Goal: Information Seeking & Learning: Learn about a topic

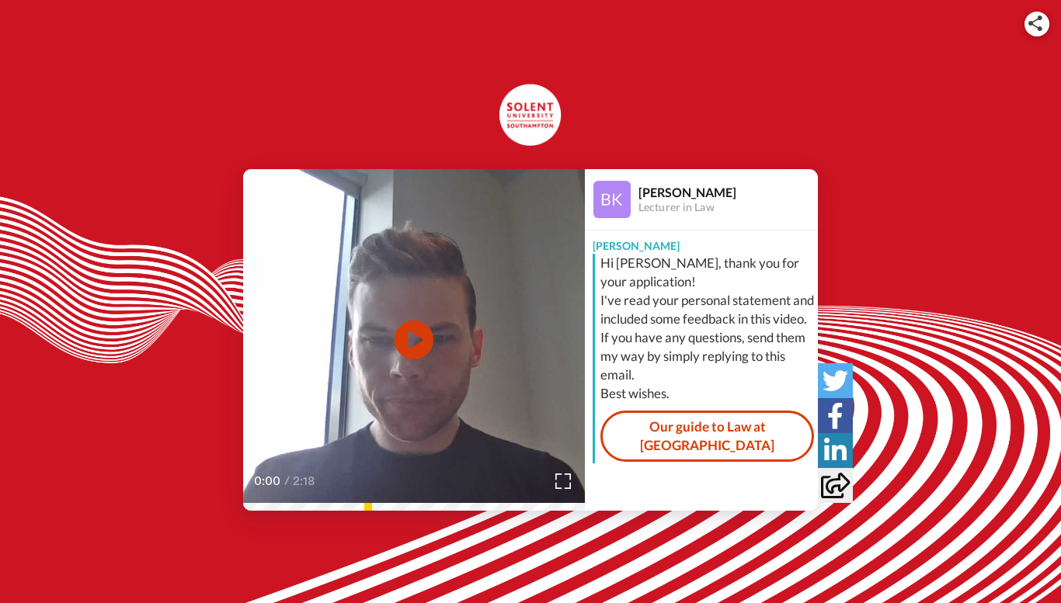
scroll to position [8, 0]
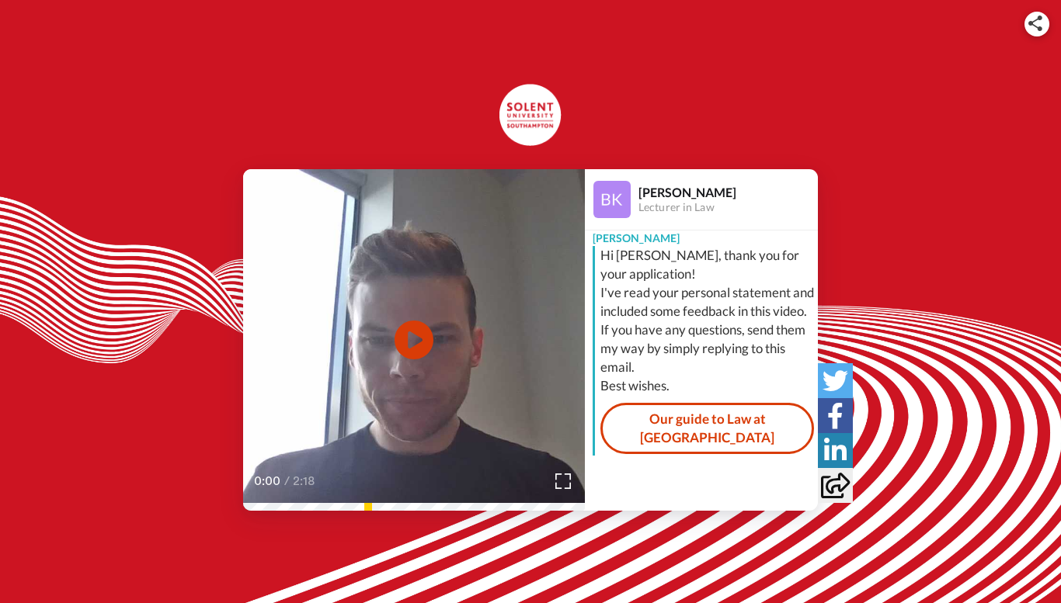
click at [687, 311] on div "Hi [PERSON_NAME], thank you for your application! I've read your personal state…" at bounding box center [707, 320] width 214 height 149
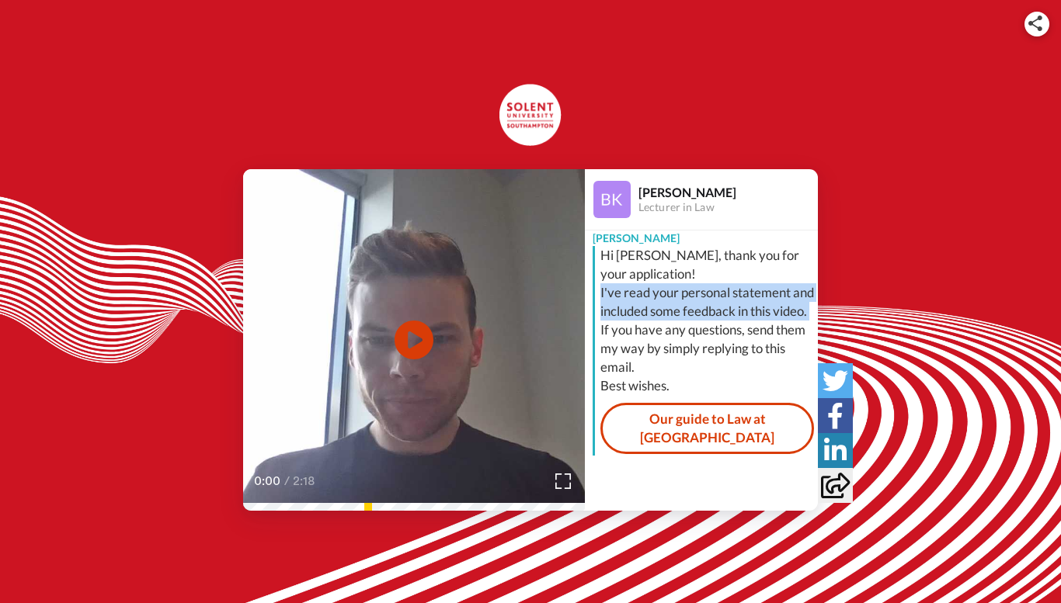
click at [687, 311] on div "Hi [PERSON_NAME], thank you for your application! I've read your personal state…" at bounding box center [707, 320] width 214 height 149
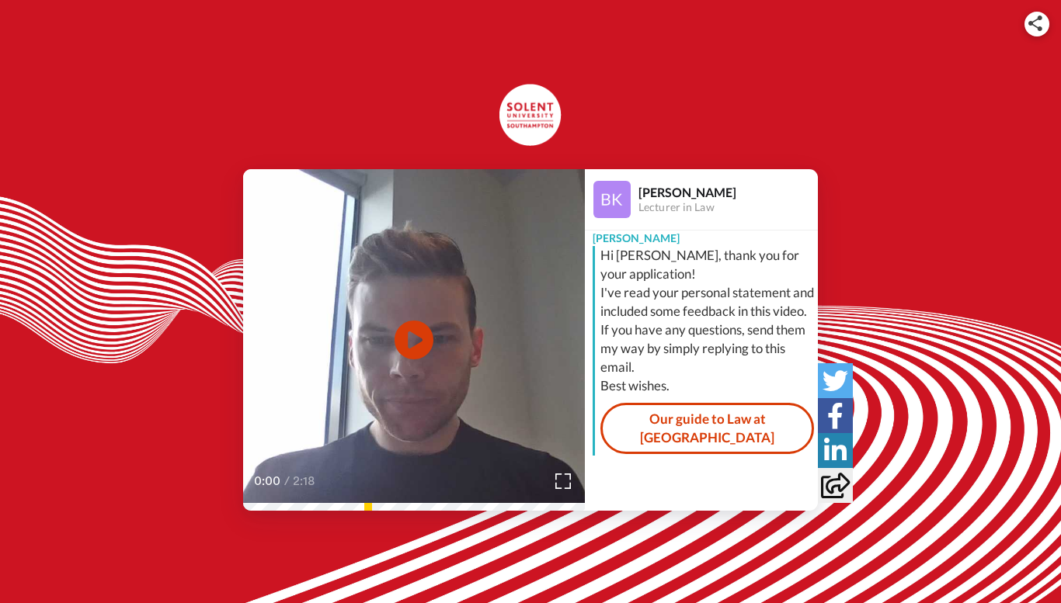
click at [687, 311] on div "Hi [PERSON_NAME], thank you for your application! I've read your personal state…" at bounding box center [707, 320] width 214 height 149
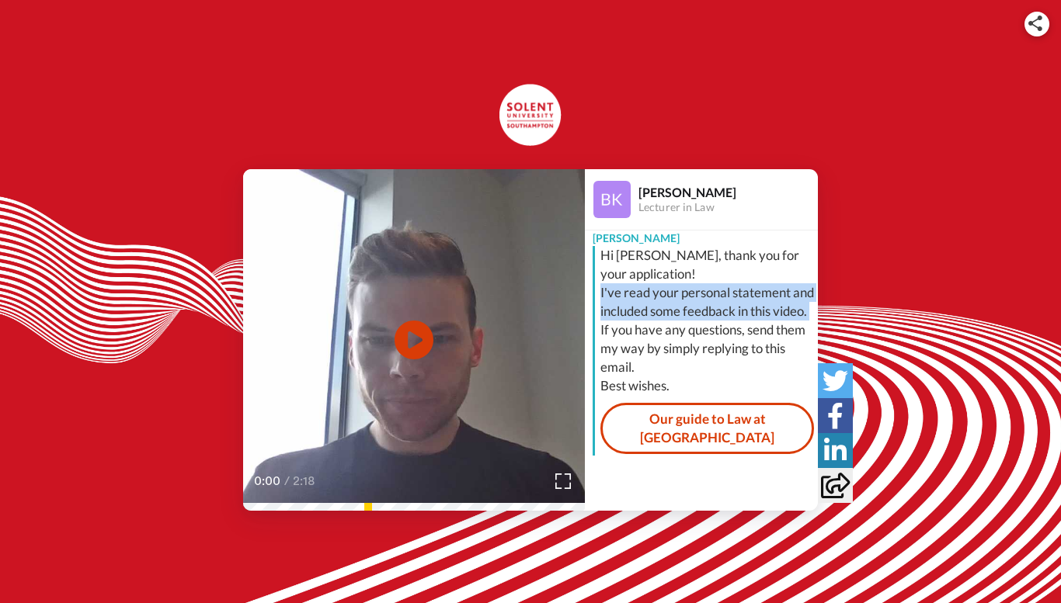
click at [652, 350] on div "Hi [PERSON_NAME], thank you for your application! I've read your personal state…" at bounding box center [707, 320] width 214 height 149
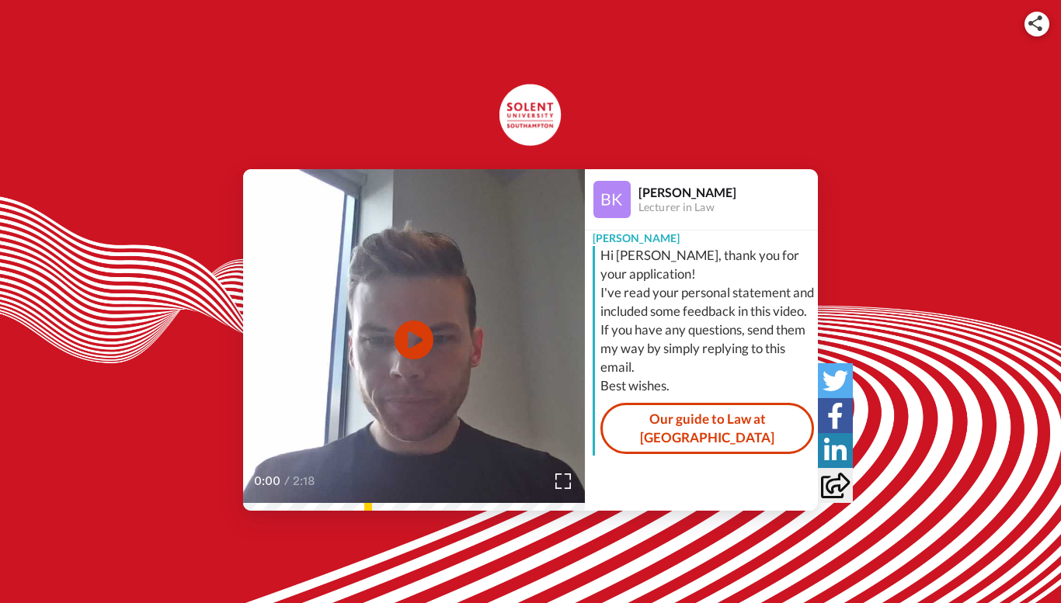
click at [652, 350] on div "Hi [PERSON_NAME], thank you for your application! I've read your personal state…" at bounding box center [707, 320] width 214 height 149
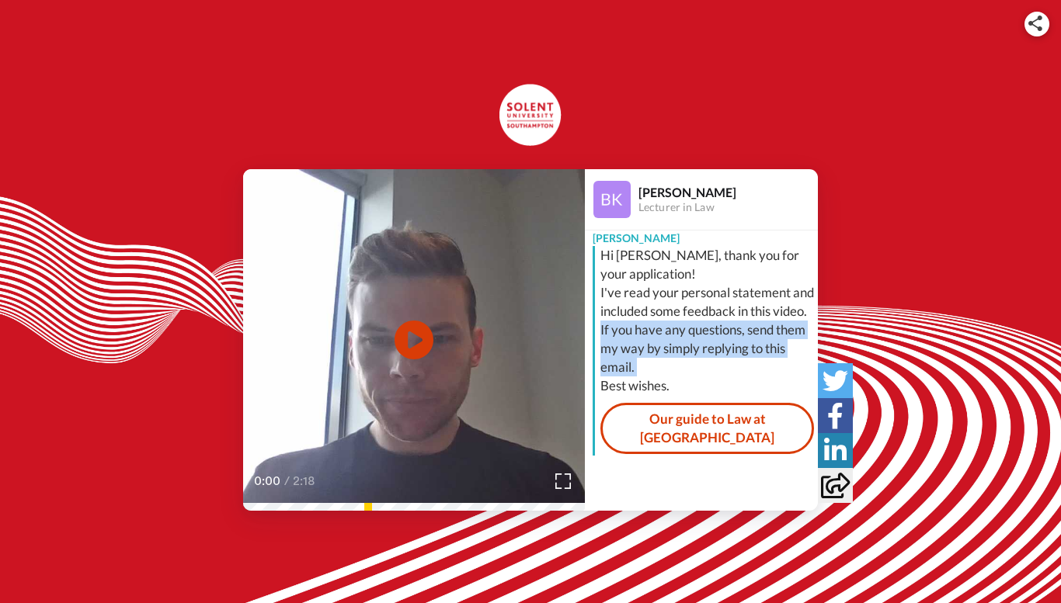
click at [652, 350] on div "Hi [PERSON_NAME], thank you for your application! I've read your personal state…" at bounding box center [707, 320] width 214 height 149
